Goal: Feedback & Contribution: Contribute content

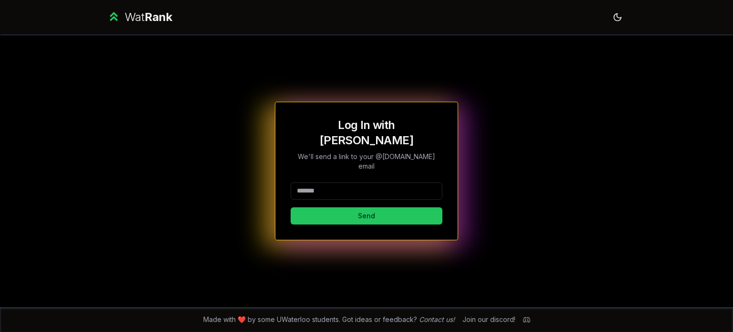
click at [379, 182] on input at bounding box center [367, 190] width 152 height 17
type input "*****"
click at [291, 207] on button "Send" at bounding box center [367, 215] width 152 height 17
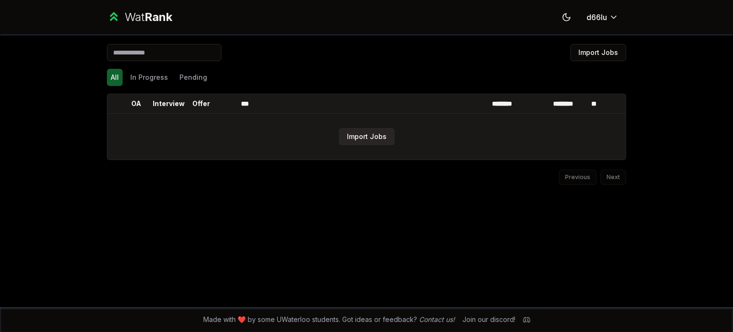
click at [364, 144] on button "Import Jobs" at bounding box center [367, 136] width 56 height 17
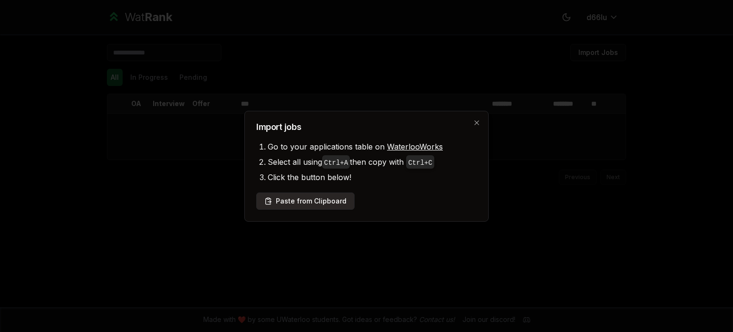
click at [332, 201] on button "Paste from Clipboard" at bounding box center [305, 200] width 98 height 17
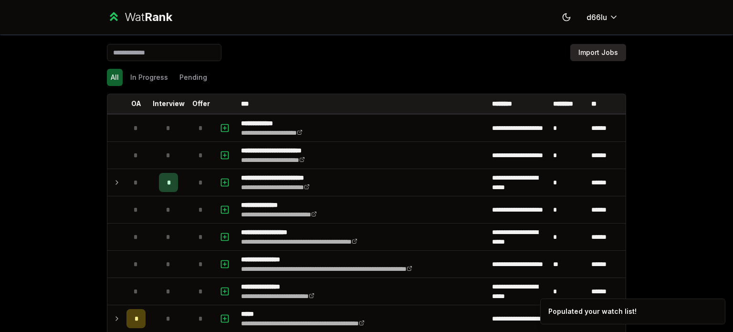
click at [595, 49] on button "Import Jobs" at bounding box center [598, 52] width 56 height 17
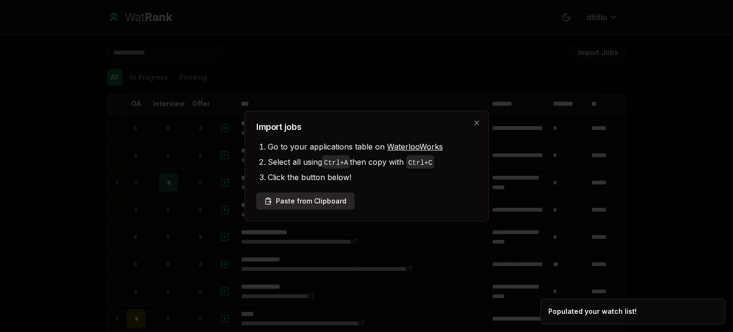
click at [315, 193] on button "Paste from Clipboard" at bounding box center [305, 200] width 98 height 17
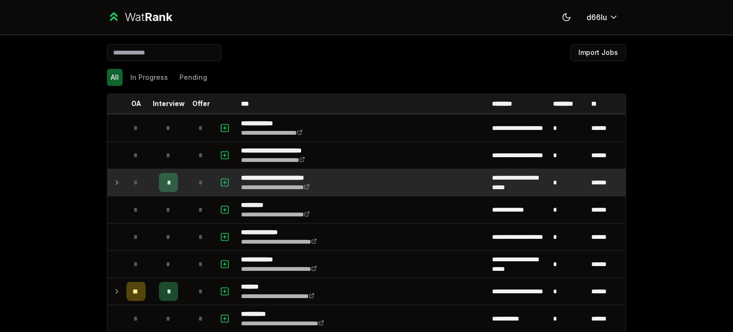
scroll to position [159, 0]
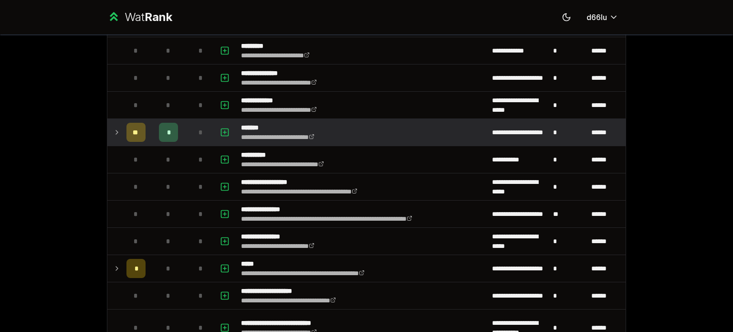
click at [167, 130] on span "*" at bounding box center [168, 132] width 3 height 10
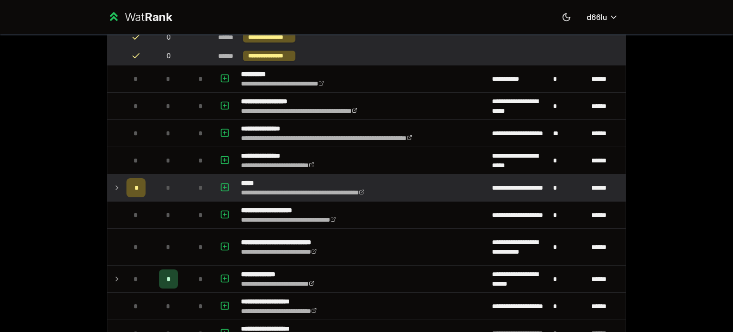
scroll to position [557, 0]
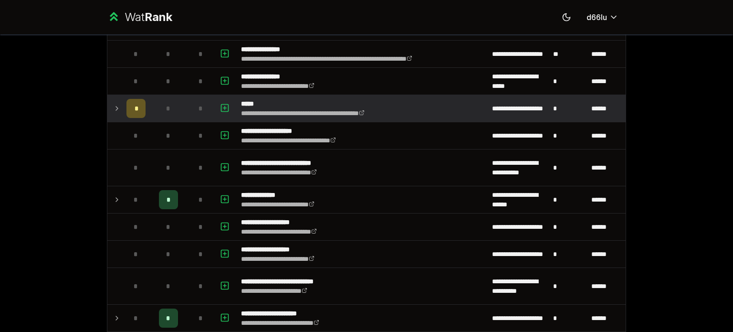
click at [144, 107] on td "*" at bounding box center [136, 108] width 27 height 27
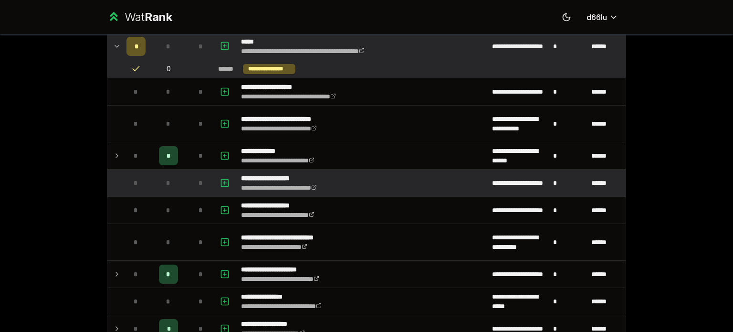
scroll to position [636, 0]
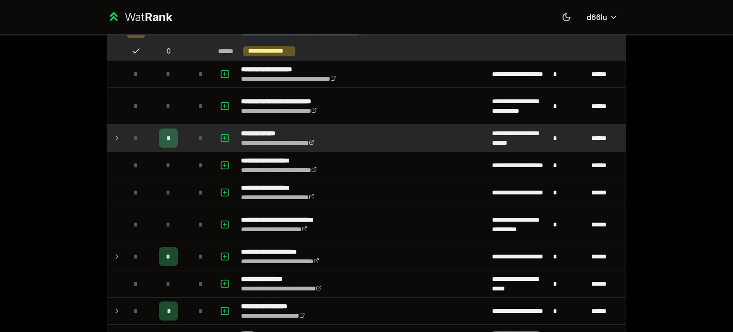
click at [199, 147] on td "*" at bounding box center [201, 138] width 27 height 27
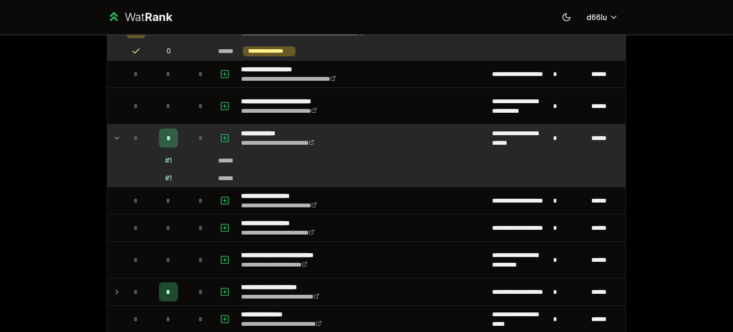
click at [160, 159] on td "# 1" at bounding box center [168, 160] width 38 height 17
click at [161, 144] on div "*" at bounding box center [168, 137] width 19 height 19
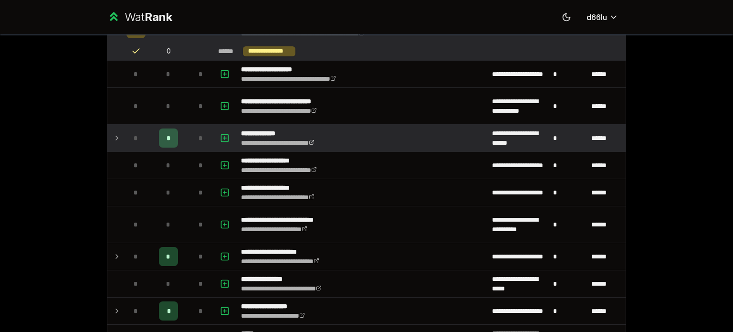
click at [161, 144] on div "*" at bounding box center [168, 137] width 19 height 19
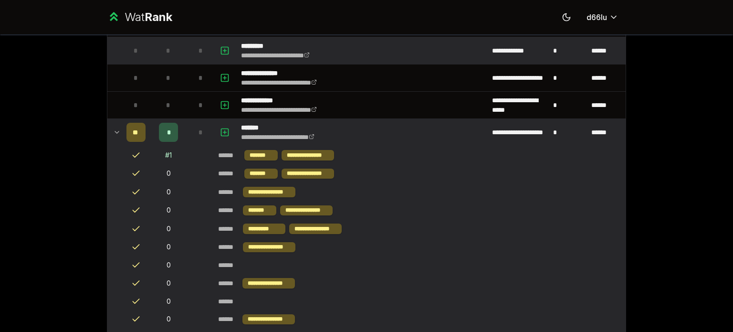
scroll to position [0, 0]
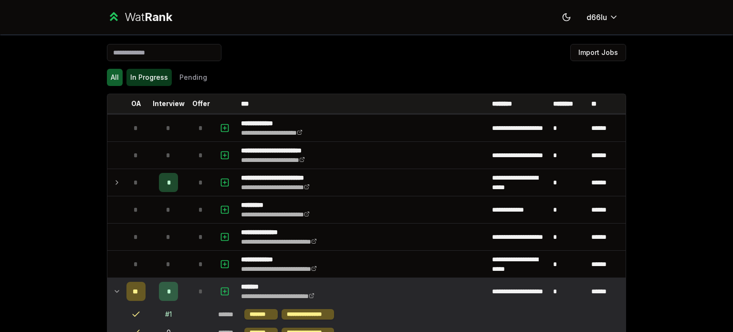
click at [141, 83] on button "In Progress" at bounding box center [148, 77] width 45 height 17
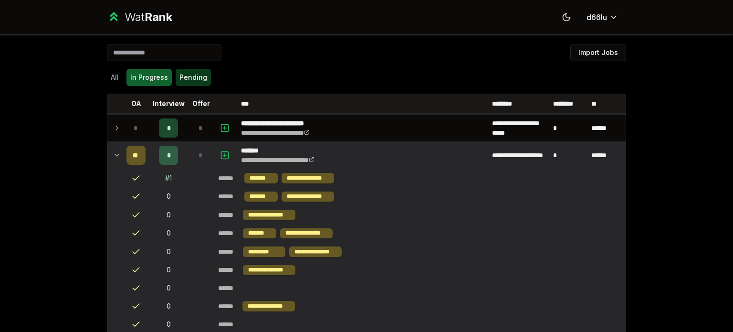
click at [184, 77] on button "Pending" at bounding box center [193, 77] width 35 height 17
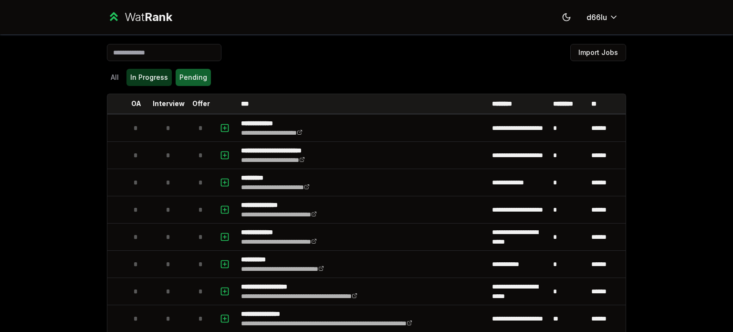
click at [141, 77] on button "In Progress" at bounding box center [148, 77] width 45 height 17
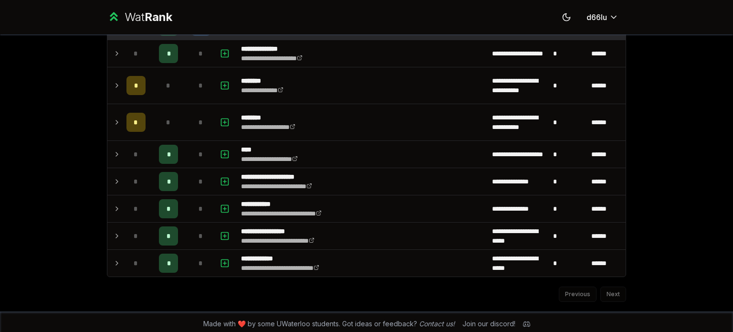
scroll to position [267, 0]
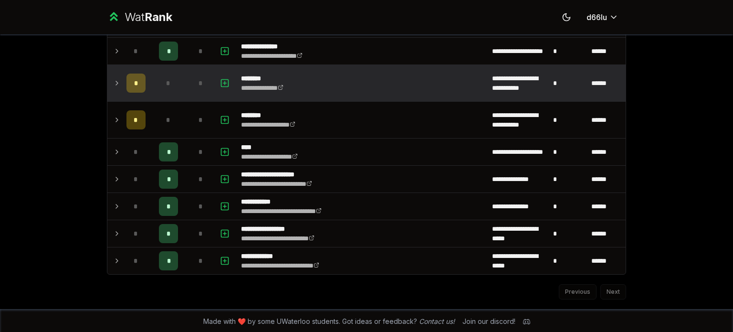
click at [273, 80] on p "********" at bounding box center [267, 79] width 53 height 10
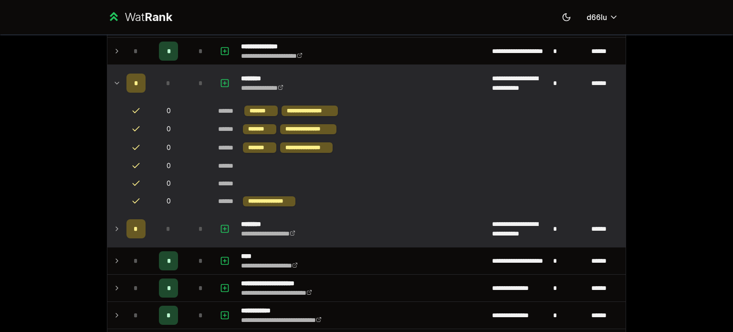
click at [159, 224] on div "*" at bounding box center [168, 228] width 19 height 19
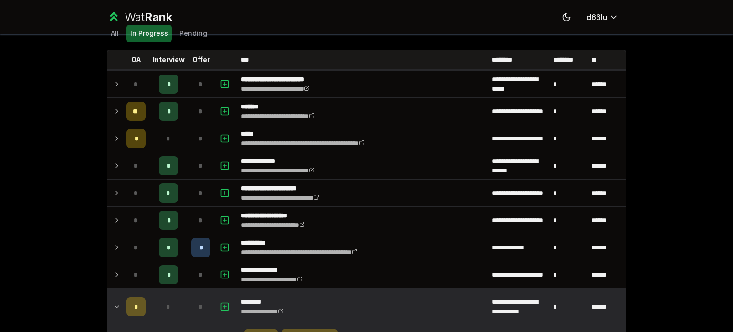
scroll to position [0, 0]
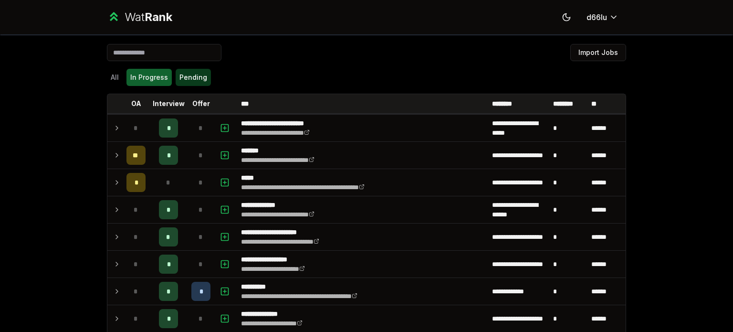
click at [191, 80] on button "Pending" at bounding box center [193, 77] width 35 height 17
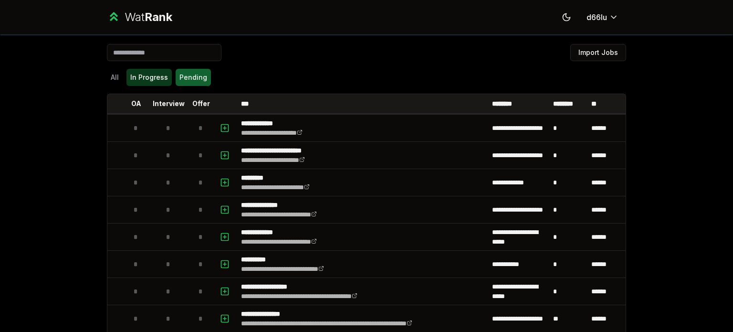
click at [146, 73] on button "In Progress" at bounding box center [148, 77] width 45 height 17
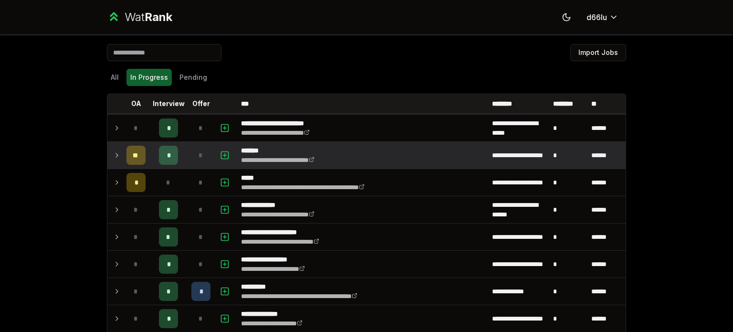
click at [128, 158] on div "**" at bounding box center [135, 155] width 19 height 19
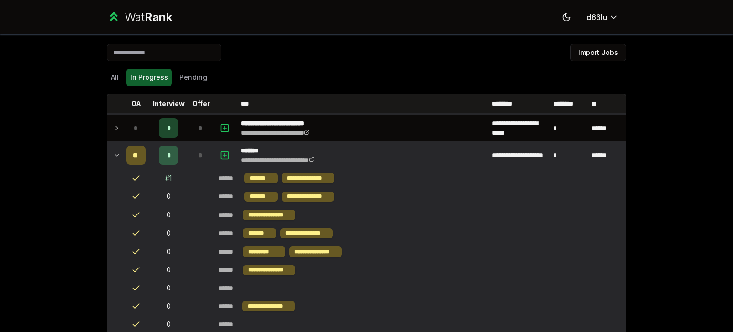
click at [128, 158] on div "**" at bounding box center [135, 155] width 19 height 19
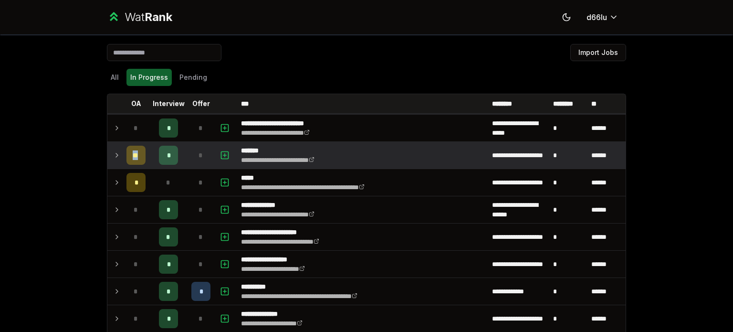
click at [128, 158] on div "**" at bounding box center [135, 155] width 19 height 19
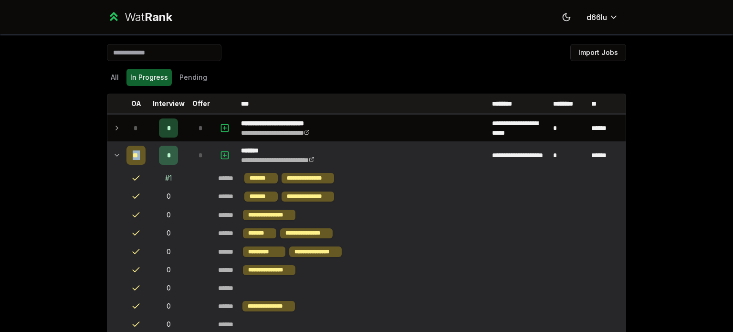
click at [128, 158] on div "**" at bounding box center [135, 155] width 19 height 19
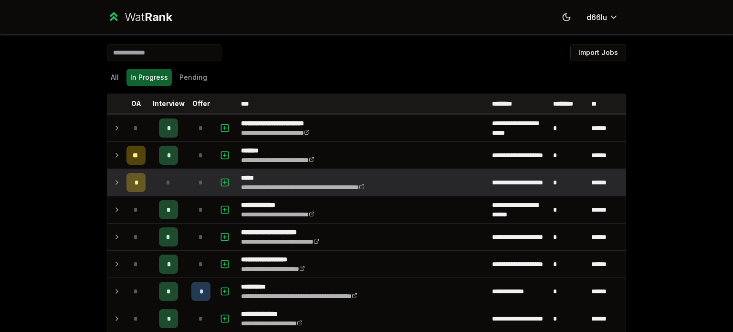
click at [123, 175] on td "*" at bounding box center [136, 182] width 27 height 27
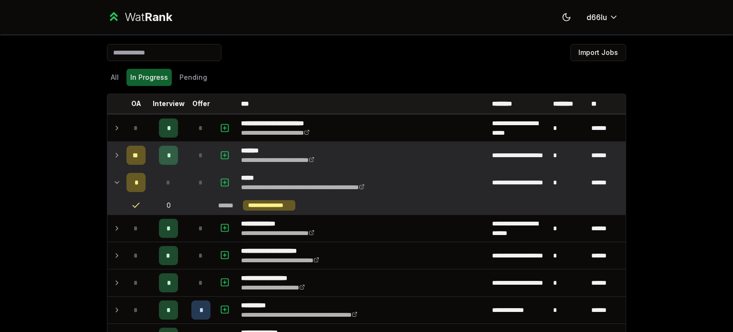
click at [107, 155] on td at bounding box center [114, 155] width 15 height 27
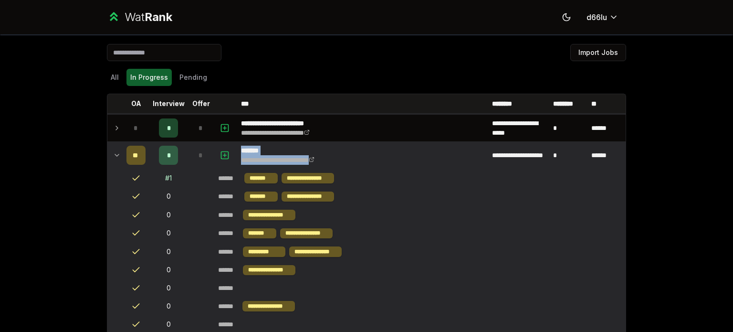
drag, startPoint x: 365, startPoint y: 163, endPoint x: 234, endPoint y: 146, distance: 131.5
click at [237, 146] on td "**********" at bounding box center [362, 155] width 251 height 27
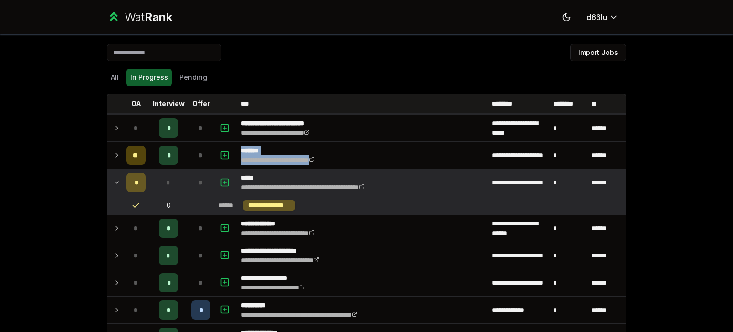
copy div "**********"
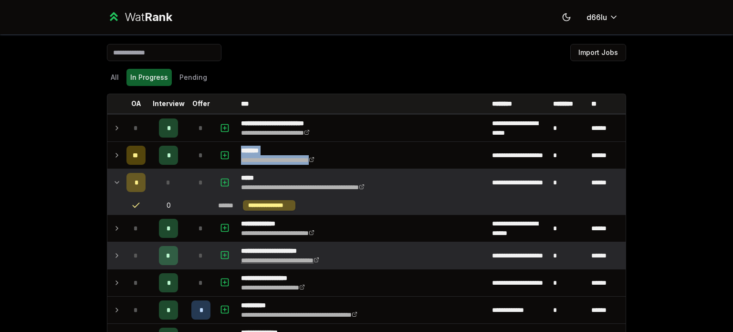
scroll to position [79, 0]
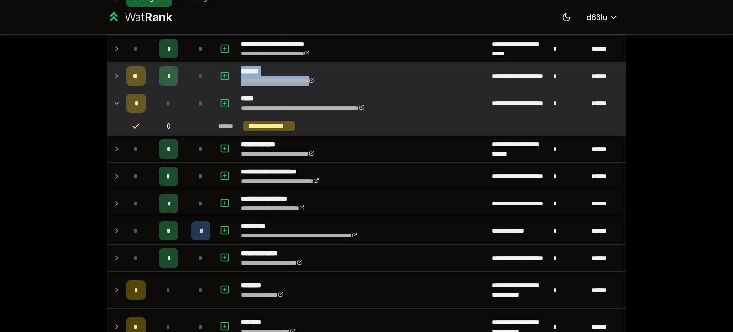
click at [254, 71] on p "*******" at bounding box center [289, 71] width 96 height 10
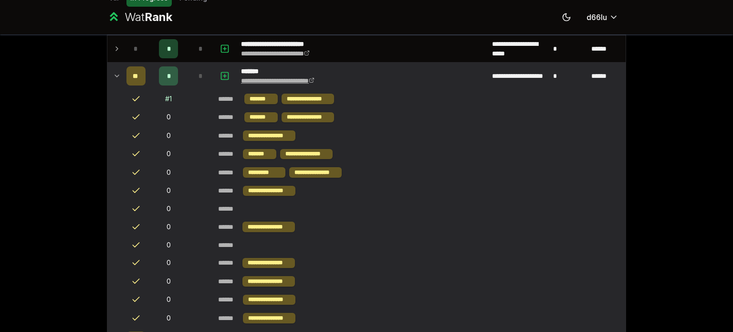
click at [315, 80] on icon at bounding box center [312, 80] width 6 height 6
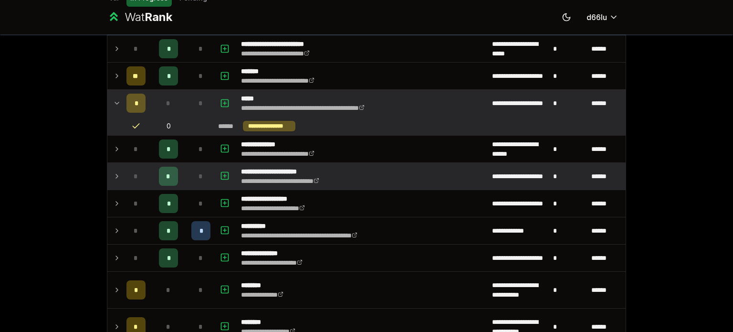
click at [336, 177] on td "**********" at bounding box center [362, 176] width 251 height 27
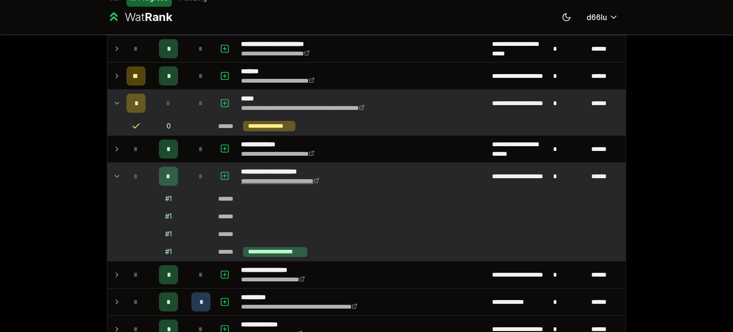
click at [286, 181] on link "**********" at bounding box center [280, 181] width 78 height 7
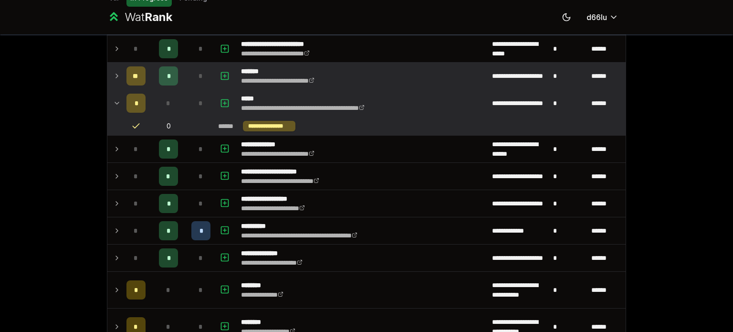
click at [253, 86] on td "**********" at bounding box center [362, 76] width 251 height 27
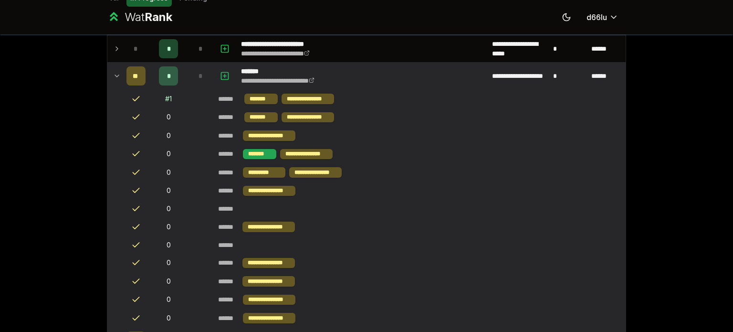
scroll to position [0, 0]
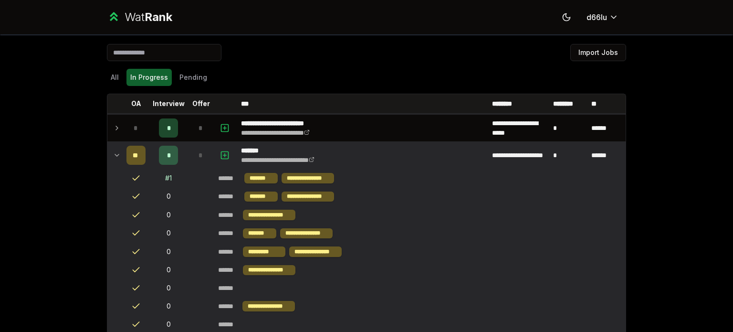
click at [121, 87] on div "All In Progress Pending" at bounding box center [366, 77] width 519 height 25
click at [114, 77] on button "All" at bounding box center [115, 77] width 16 height 17
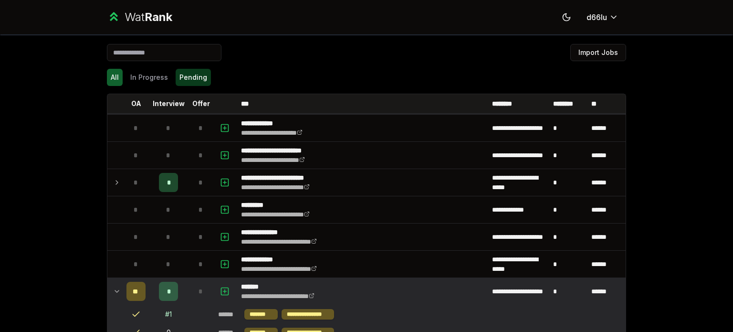
click at [178, 74] on button "Pending" at bounding box center [193, 77] width 35 height 17
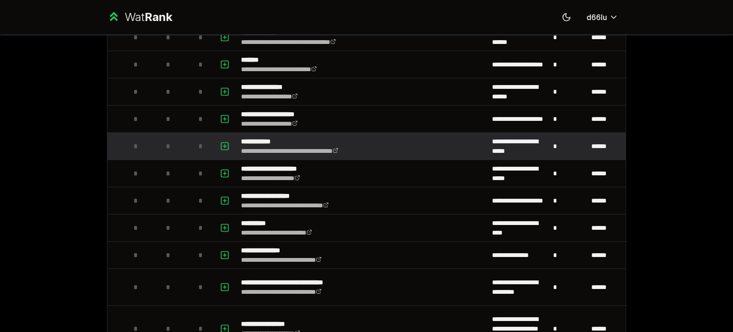
scroll to position [874, 0]
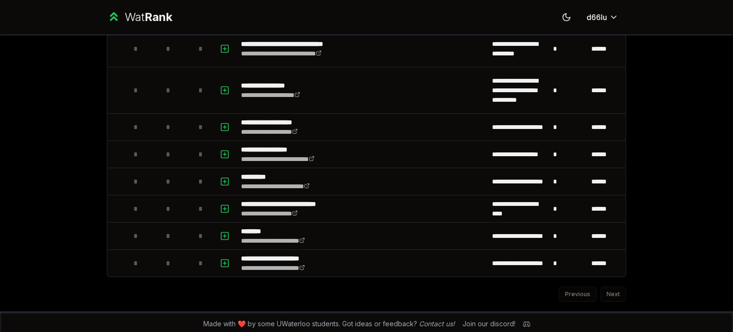
click at [620, 286] on div "Previous Next" at bounding box center [366, 289] width 519 height 25
click at [615, 286] on div "Previous Next" at bounding box center [366, 289] width 519 height 25
click at [613, 291] on div "Previous Next" at bounding box center [366, 289] width 519 height 25
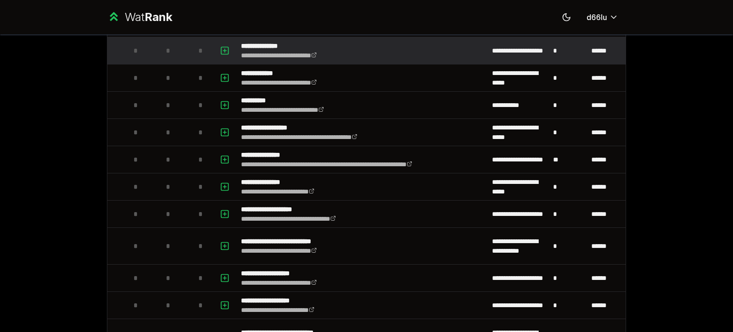
scroll to position [0, 0]
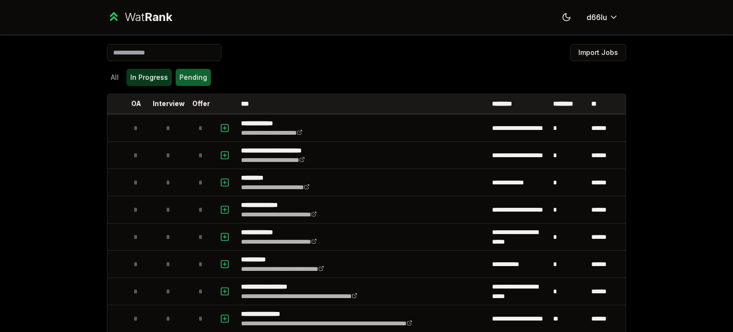
click at [140, 79] on button "In Progress" at bounding box center [148, 77] width 45 height 17
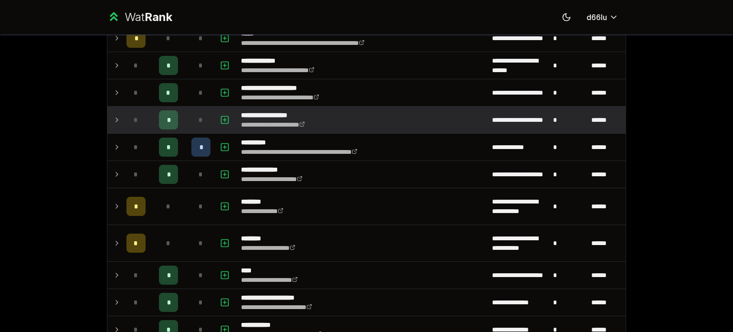
scroll to position [159, 0]
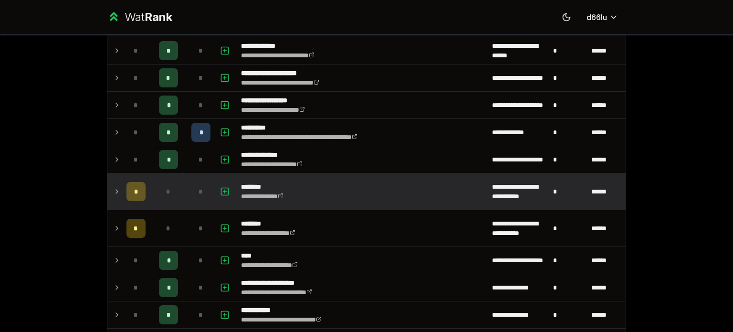
click at [126, 189] on div "*" at bounding box center [135, 191] width 19 height 19
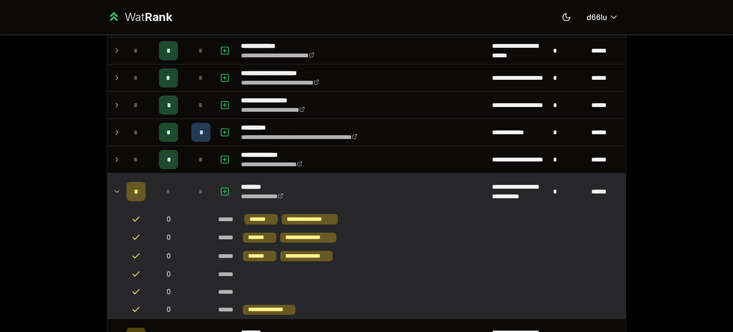
click at [334, 191] on td "**********" at bounding box center [362, 191] width 251 height 36
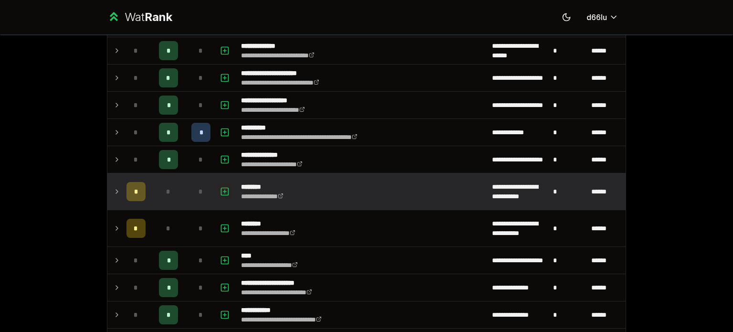
click at [226, 187] on button "button" at bounding box center [224, 191] width 13 height 15
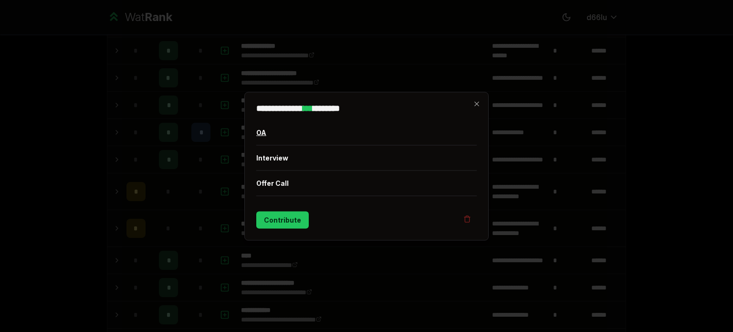
click at [280, 143] on button "OA" at bounding box center [366, 132] width 221 height 25
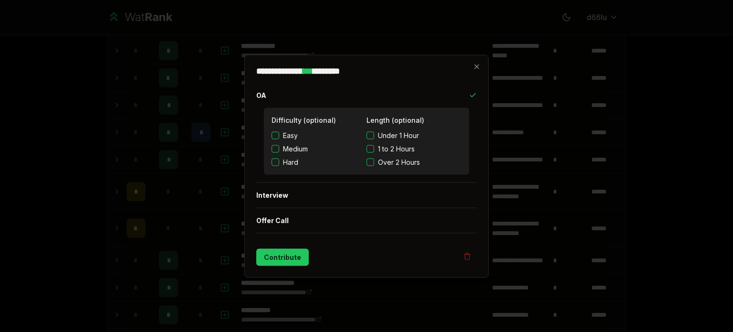
click at [287, 135] on span "Easy" at bounding box center [290, 135] width 15 height 10
click at [279, 135] on button "Easy" at bounding box center [276, 135] width 8 height 8
click at [403, 166] on span "Over 2 Hours" at bounding box center [399, 162] width 42 height 10
click at [374, 166] on button "Over 2 Hours" at bounding box center [371, 162] width 8 height 8
click at [279, 265] on button "Contribute" at bounding box center [282, 256] width 53 height 17
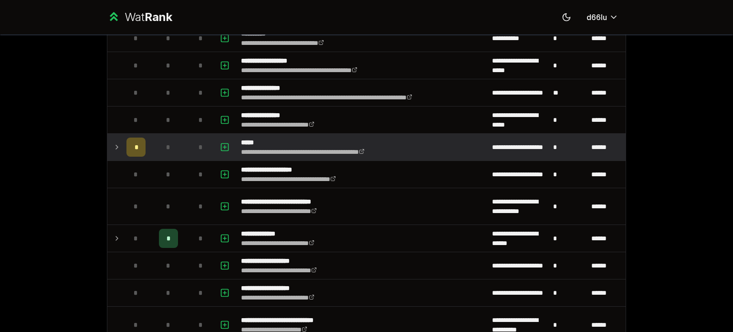
scroll to position [398, 0]
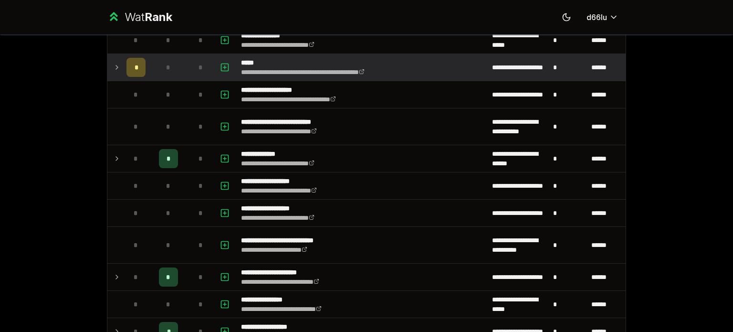
click at [135, 67] on span "*" at bounding box center [136, 68] width 3 height 10
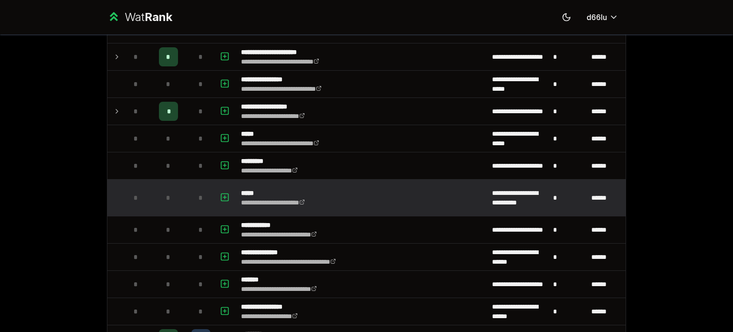
scroll to position [557, 0]
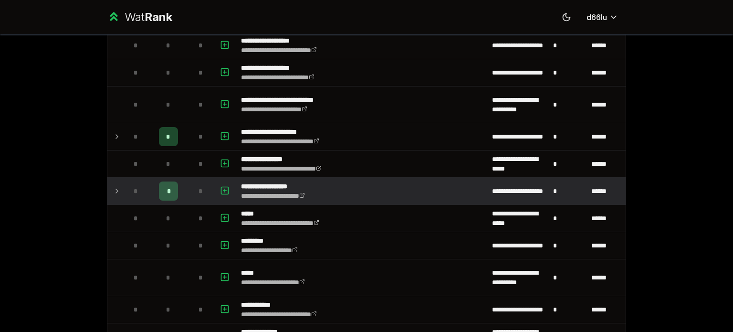
click at [126, 189] on div "*" at bounding box center [135, 190] width 19 height 19
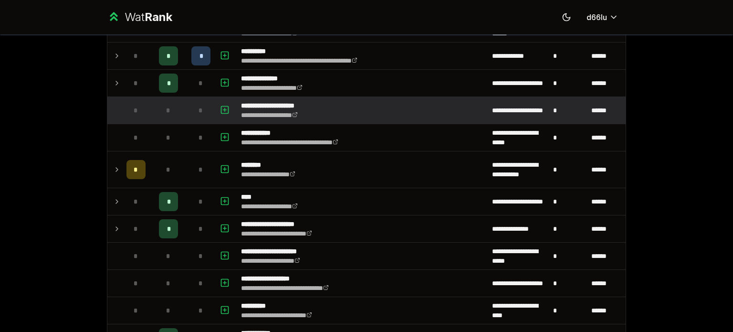
scroll to position [955, 0]
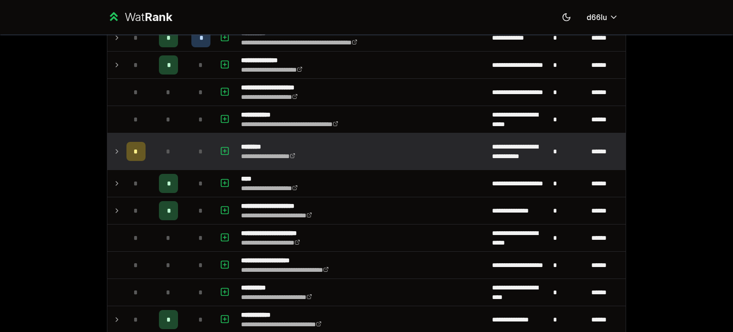
click at [113, 154] on td at bounding box center [114, 151] width 15 height 36
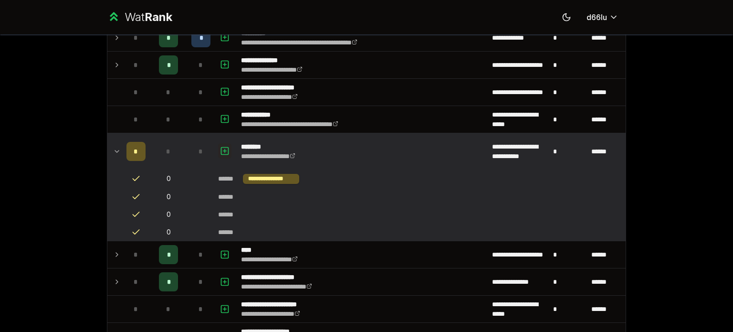
click at [222, 148] on icon "button" at bounding box center [225, 150] width 10 height 11
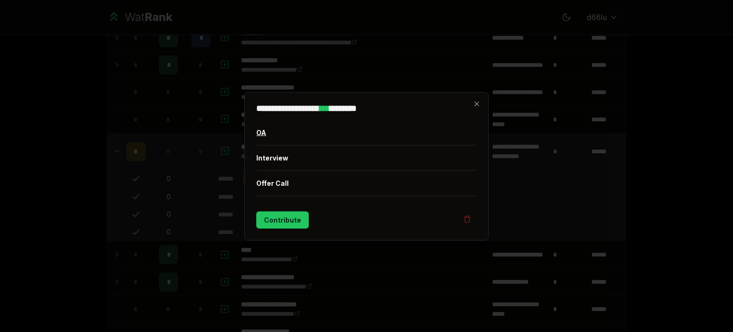
click at [279, 137] on button "OA" at bounding box center [366, 132] width 221 height 25
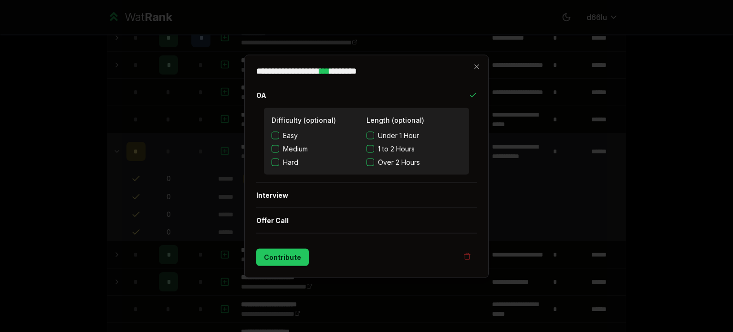
click at [288, 139] on span "Easy" at bounding box center [290, 135] width 15 height 10
click at [279, 139] on button "Easy" at bounding box center [276, 135] width 8 height 8
click at [389, 166] on span "Over 2 Hours" at bounding box center [399, 162] width 42 height 10
click at [374, 166] on button "Over 2 Hours" at bounding box center [371, 162] width 8 height 8
click at [269, 253] on button "Contribute" at bounding box center [282, 256] width 53 height 17
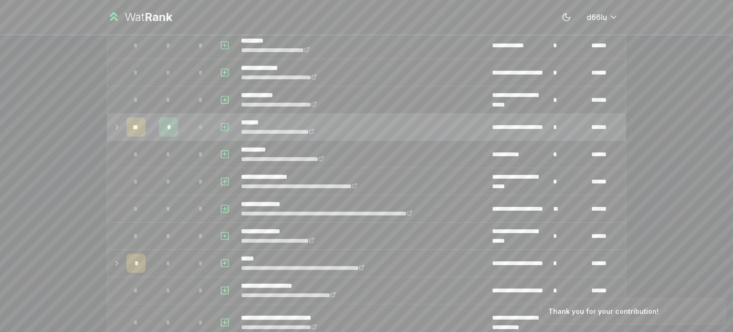
scroll to position [318, 0]
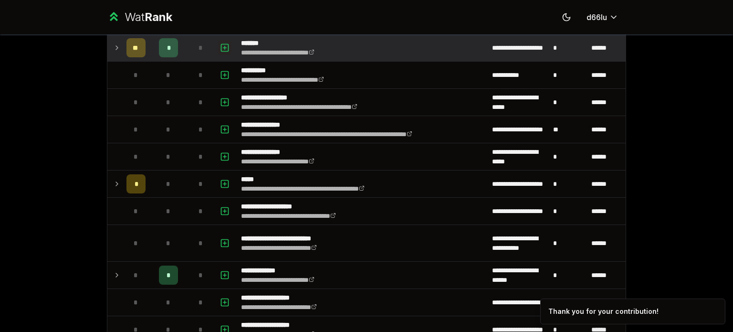
click at [220, 49] on icon "button" at bounding box center [225, 47] width 10 height 11
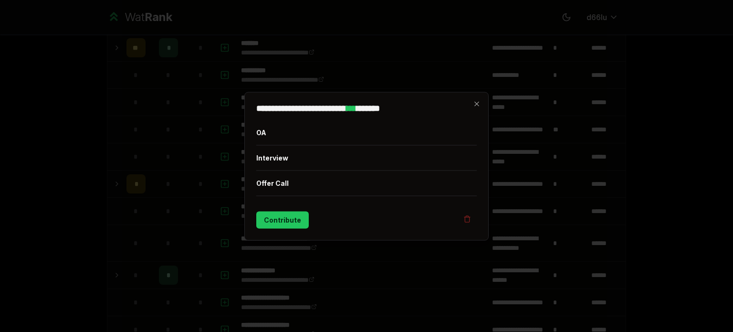
click at [158, 120] on div at bounding box center [366, 166] width 733 height 332
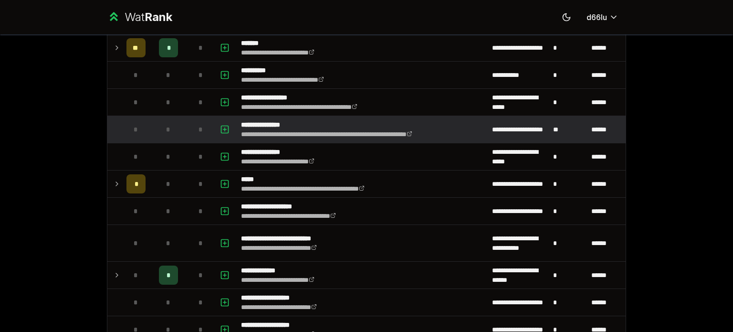
scroll to position [398, 0]
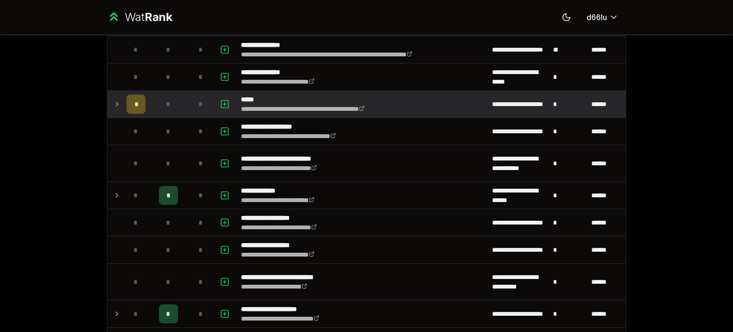
click at [316, 102] on div "**********" at bounding box center [324, 104] width 166 height 19
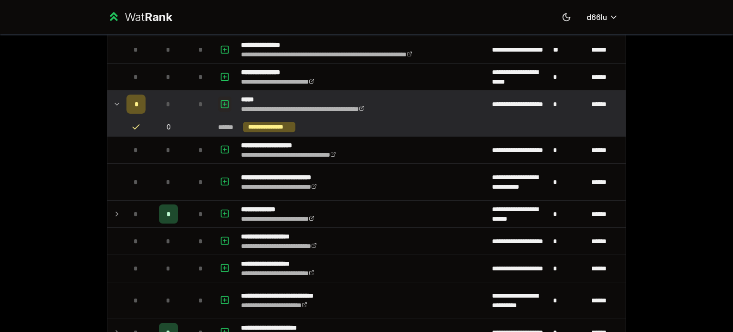
click at [218, 106] on button "button" at bounding box center [224, 103] width 13 height 15
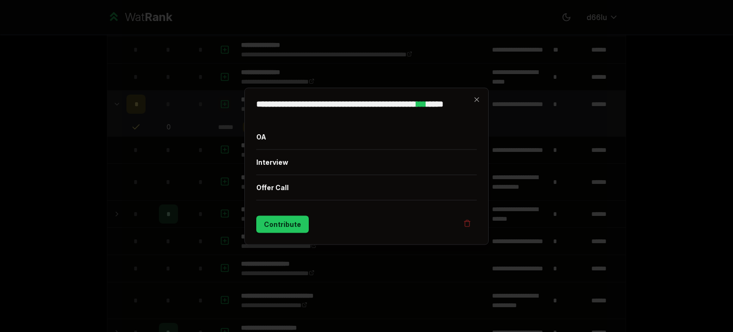
click at [215, 106] on div at bounding box center [366, 166] width 733 height 332
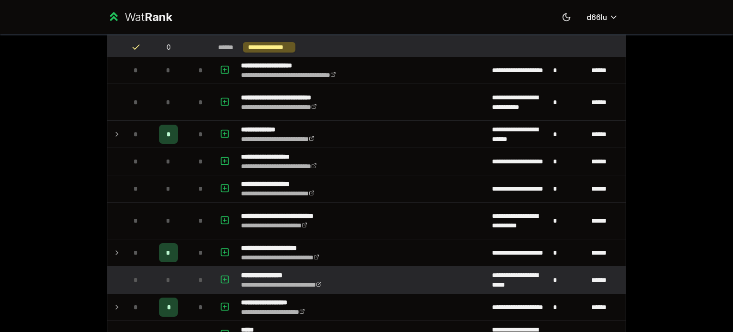
scroll to position [0, 0]
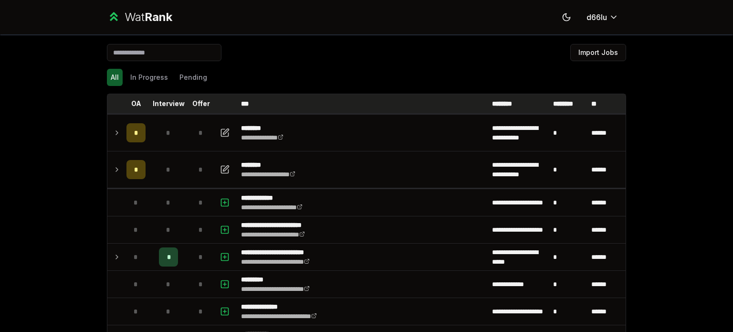
click at [171, 101] on p "Interview" at bounding box center [169, 104] width 32 height 10
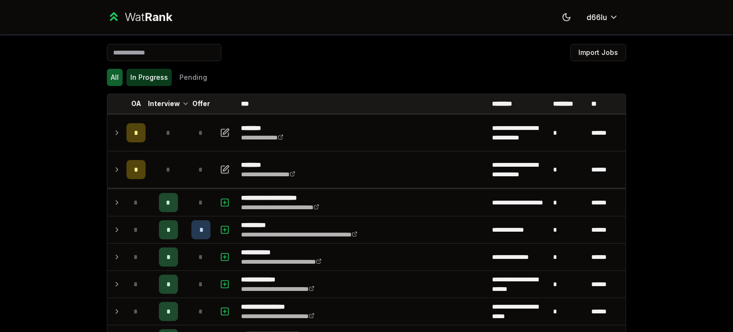
click at [148, 81] on button "In Progress" at bounding box center [148, 77] width 45 height 17
click at [174, 103] on p "Interview" at bounding box center [164, 104] width 32 height 10
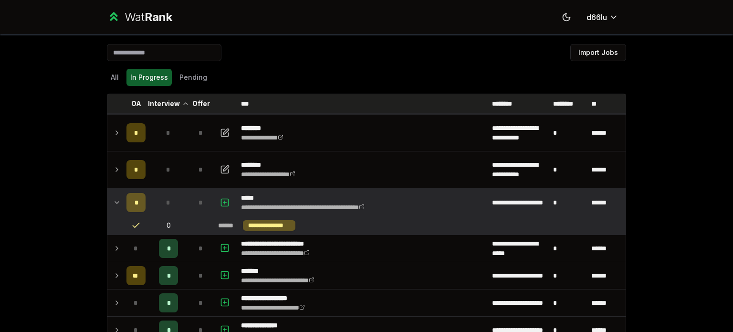
click at [174, 103] on p "Interview" at bounding box center [164, 104] width 32 height 10
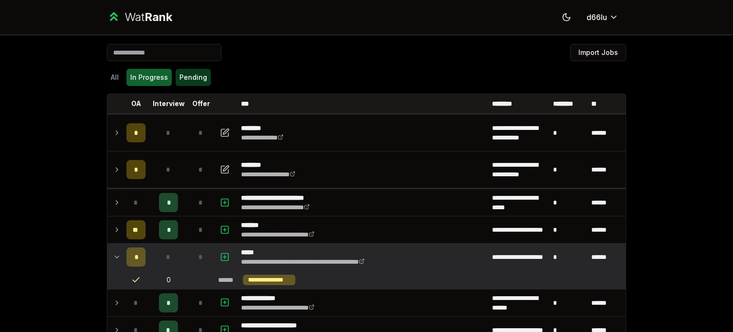
click at [183, 80] on button "Pending" at bounding box center [193, 77] width 35 height 17
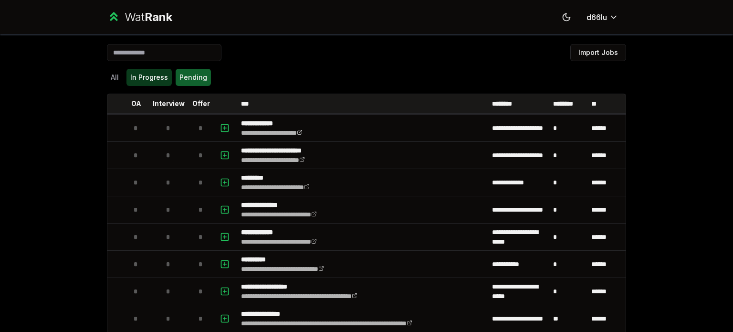
click at [145, 84] on button "In Progress" at bounding box center [148, 77] width 45 height 17
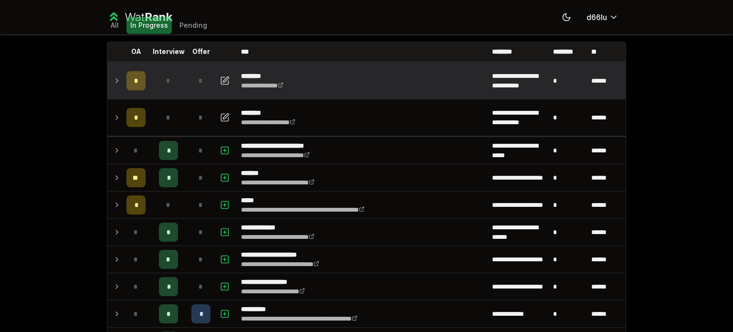
scroll to position [79, 0]
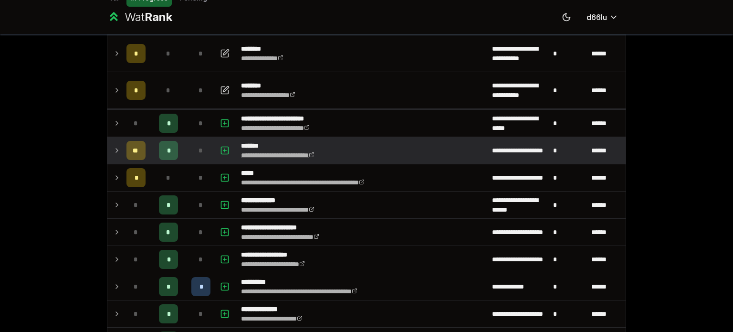
click at [244, 156] on link "**********" at bounding box center [278, 155] width 74 height 7
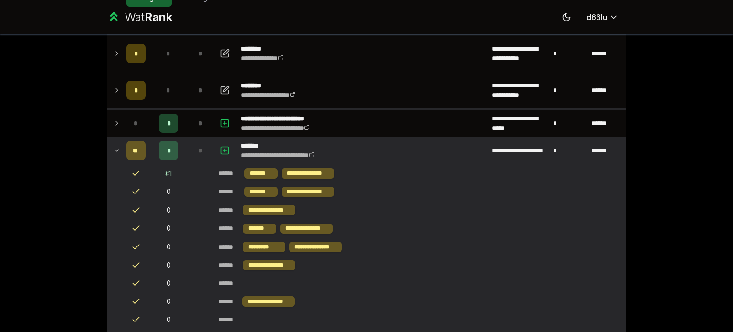
click at [199, 149] on span "*" at bounding box center [201, 151] width 4 height 10
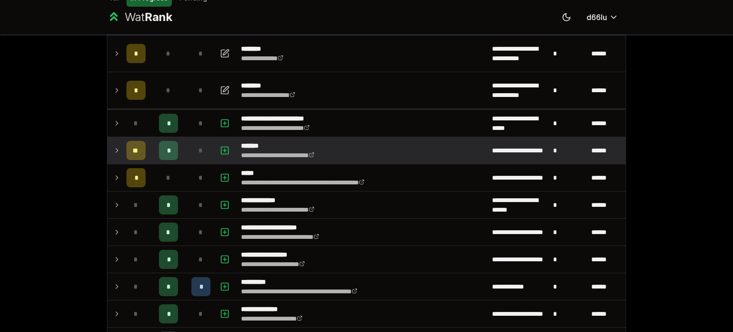
click at [199, 149] on span "*" at bounding box center [201, 151] width 4 height 10
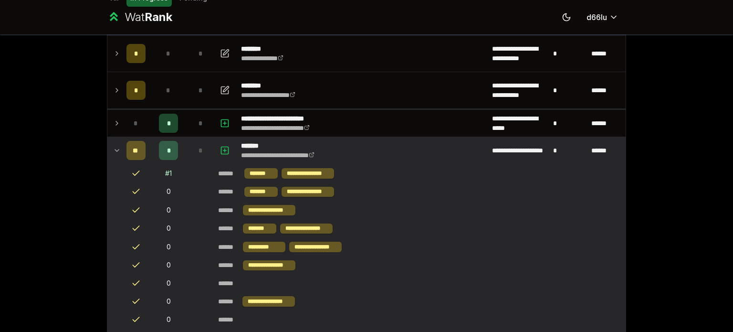
click at [199, 149] on span "*" at bounding box center [201, 151] width 4 height 10
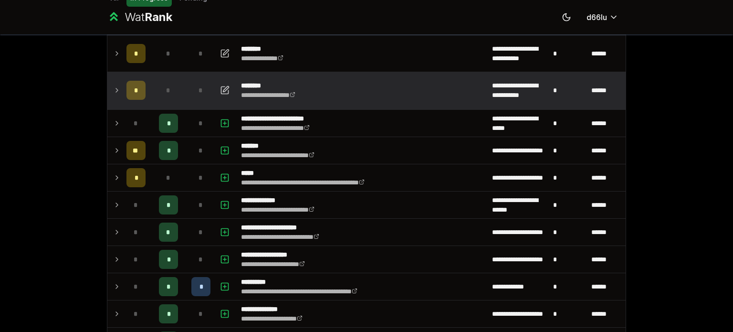
click at [191, 83] on div "*" at bounding box center [200, 90] width 19 height 19
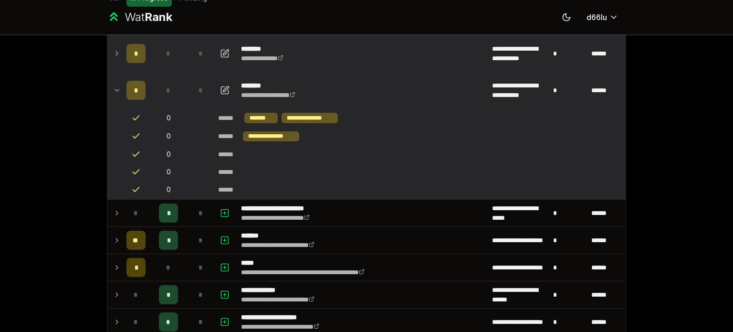
click at [192, 55] on div "*" at bounding box center [200, 53] width 19 height 19
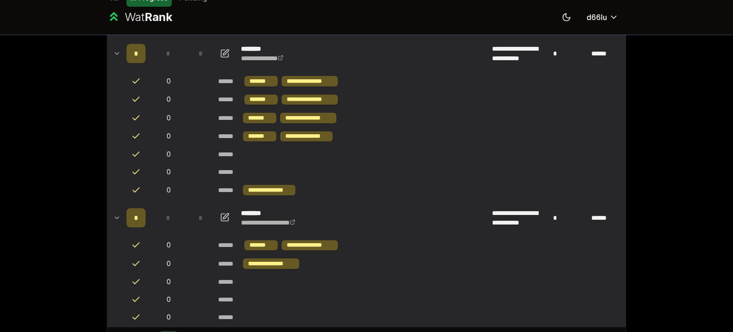
click at [192, 55] on div "*" at bounding box center [200, 53] width 19 height 19
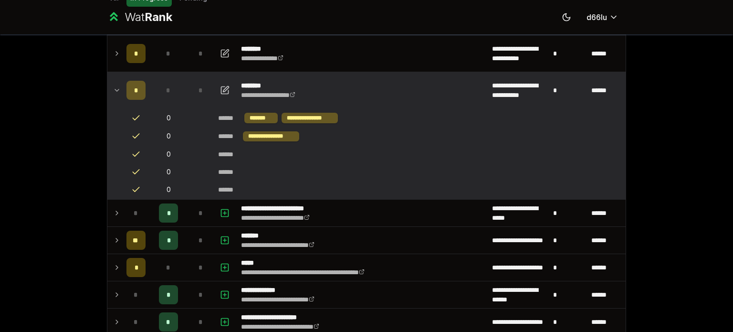
click at [181, 99] on td "*" at bounding box center [168, 90] width 38 height 36
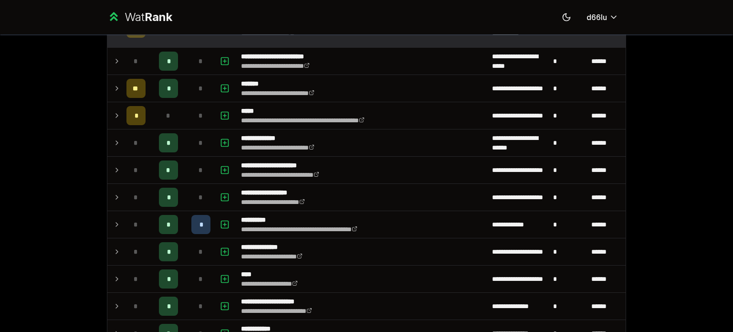
scroll to position [159, 0]
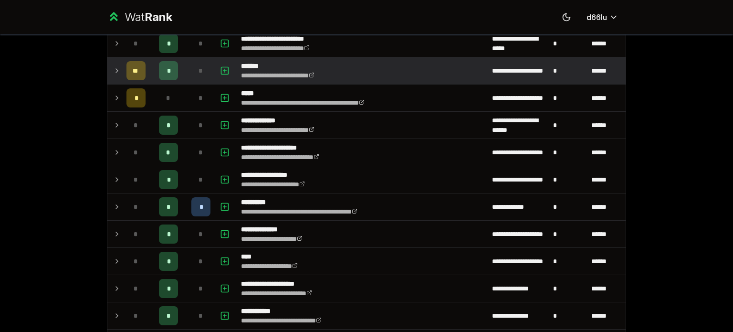
click at [193, 71] on div "*" at bounding box center [200, 70] width 19 height 19
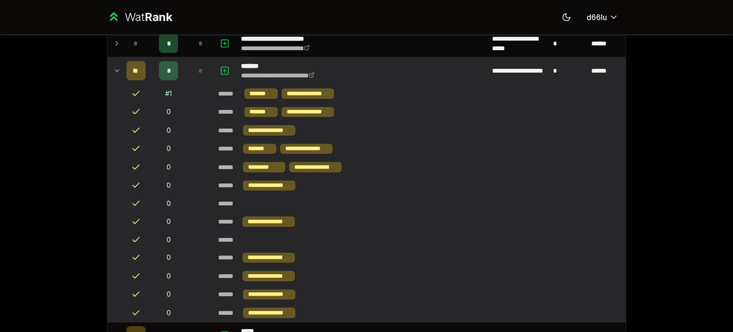
click at [193, 71] on div "*" at bounding box center [200, 70] width 19 height 19
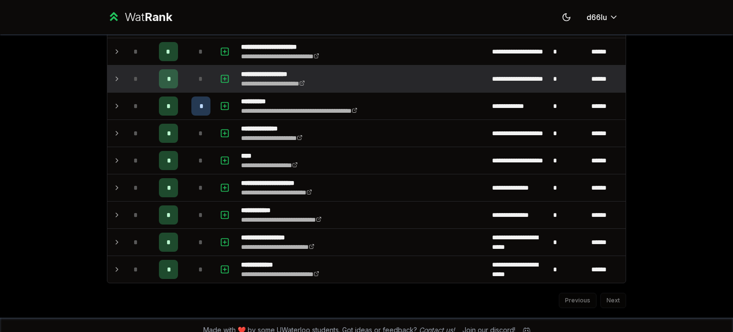
scroll to position [268, 0]
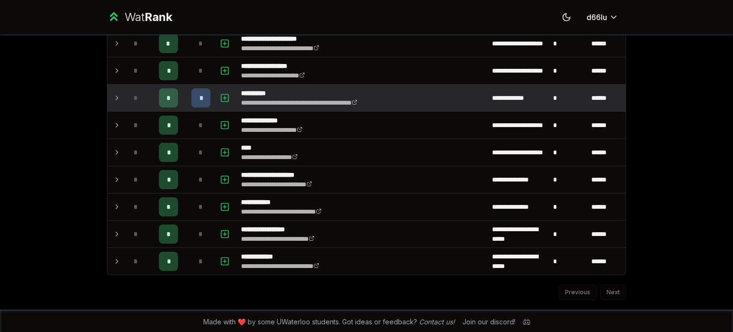
click at [365, 88] on p "**********" at bounding box center [317, 93] width 152 height 10
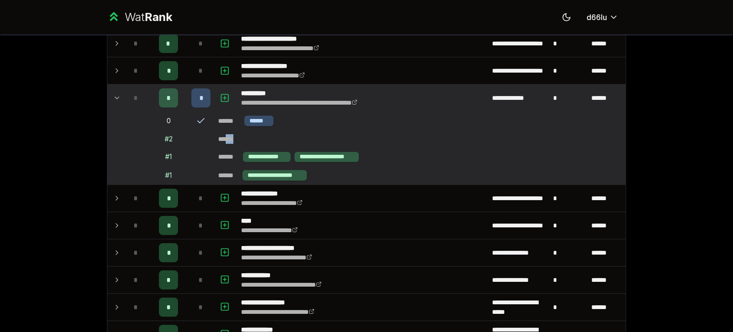
drag, startPoint x: 316, startPoint y: 126, endPoint x: 225, endPoint y: 137, distance: 92.4
click at [225, 137] on td "******" at bounding box center [419, 138] width 411 height 17
click at [174, 148] on td "# 1" at bounding box center [168, 157] width 38 height 18
drag, startPoint x: 150, startPoint y: 129, endPoint x: 250, endPoint y: 133, distance: 99.9
click at [250, 133] on tr "# 2 ******" at bounding box center [366, 139] width 518 height 18
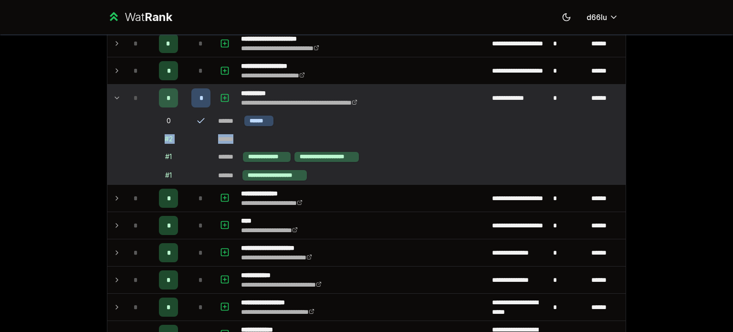
click at [250, 133] on td "******" at bounding box center [419, 138] width 411 height 17
click at [260, 91] on p "**********" at bounding box center [317, 93] width 152 height 10
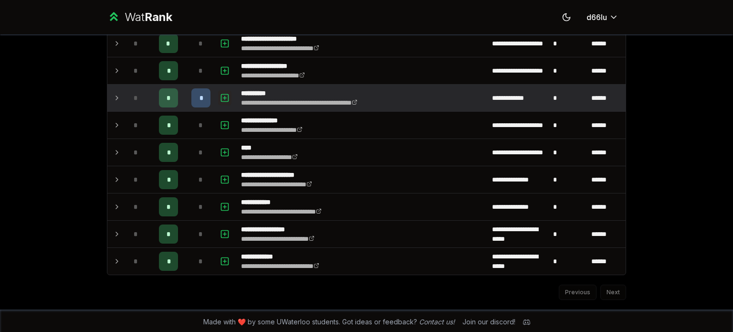
click at [220, 95] on icon "button" at bounding box center [225, 97] width 10 height 11
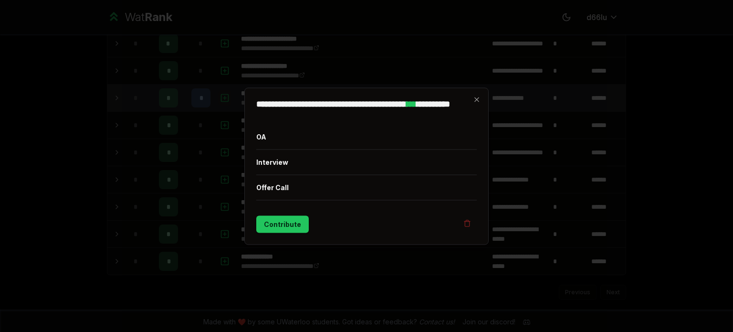
click at [217, 95] on div at bounding box center [366, 166] width 733 height 332
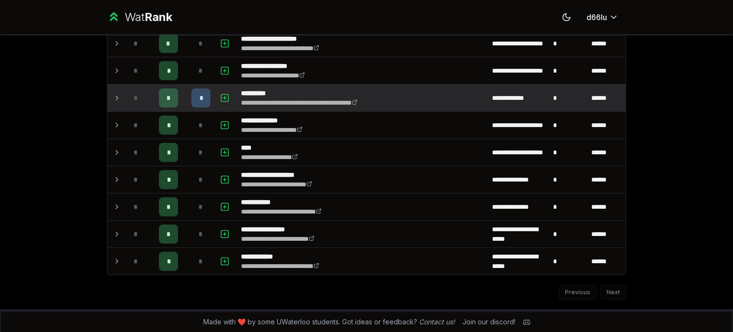
click at [220, 95] on icon "button" at bounding box center [225, 97] width 10 height 11
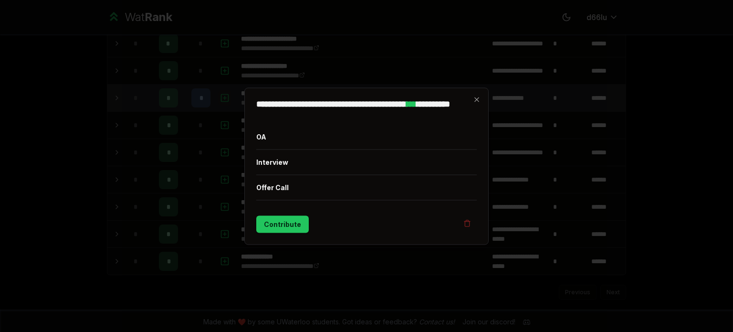
click at [217, 95] on div at bounding box center [366, 166] width 733 height 332
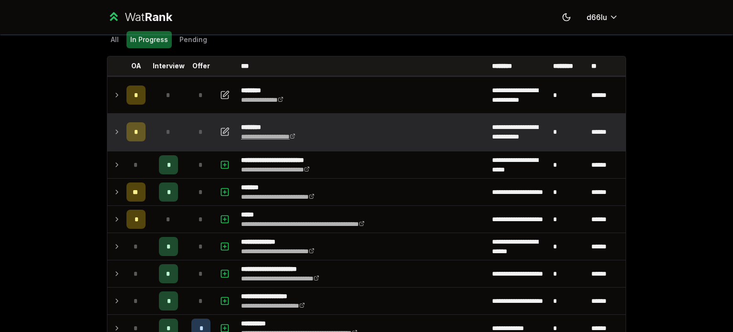
scroll to position [0, 0]
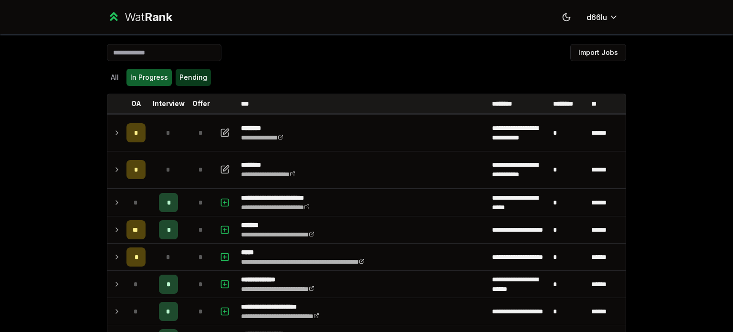
click at [176, 78] on button "Pending" at bounding box center [193, 77] width 35 height 17
